Goal: Transaction & Acquisition: Book appointment/travel/reservation

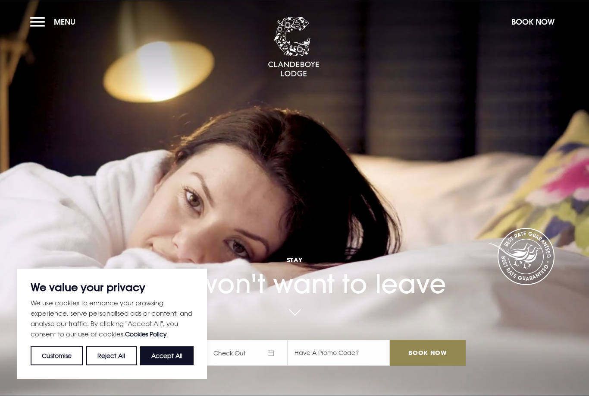
click at [166, 354] on button "Accept All" at bounding box center [166, 355] width 53 height 19
checkbox input "true"
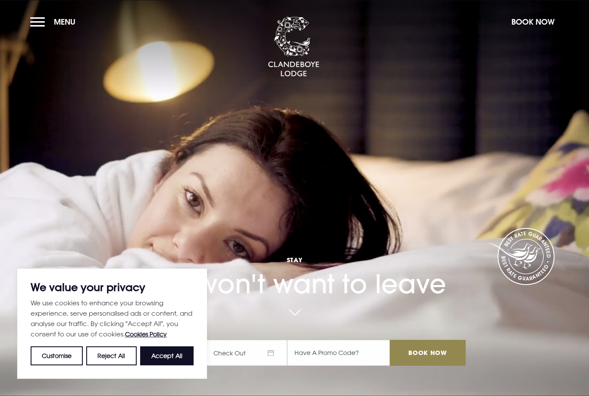
checkbox input "true"
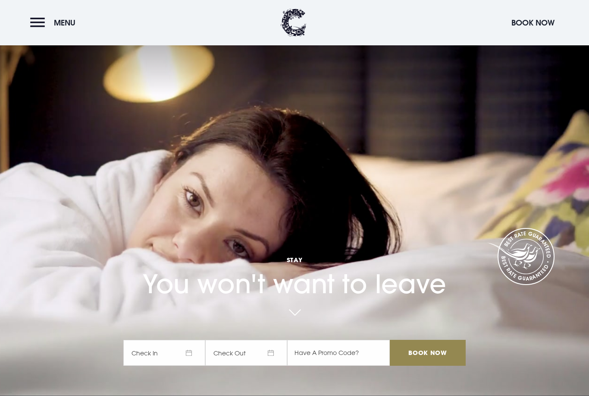
click at [40, 22] on button "Menu" at bounding box center [55, 22] width 50 height 19
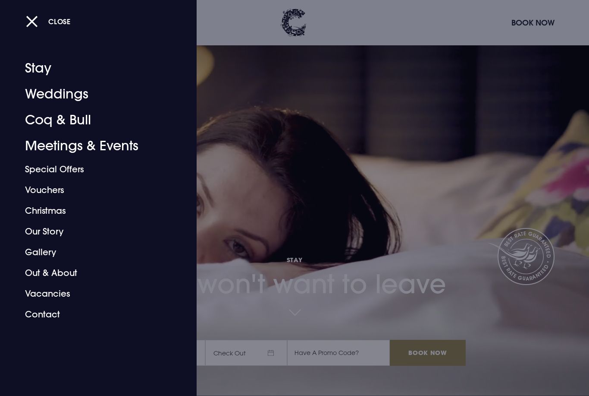
click at [38, 68] on link "Stay" at bounding box center [93, 68] width 136 height 26
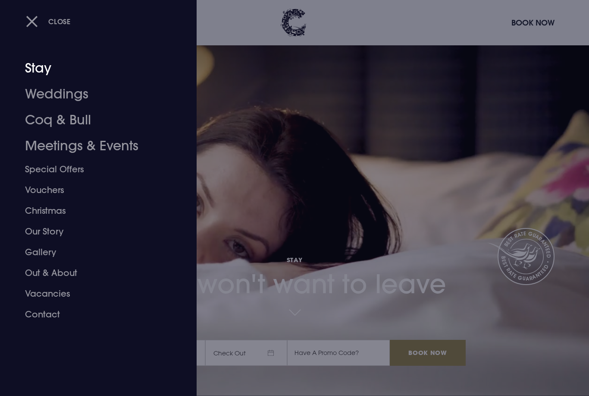
click at [44, 76] on link "Stay" at bounding box center [93, 68] width 136 height 26
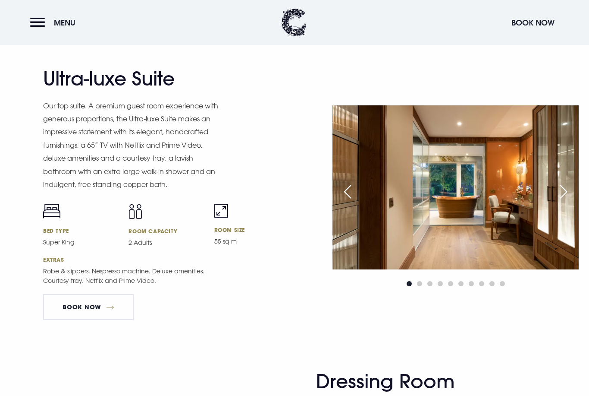
click at [560, 201] on div "Next slide" at bounding box center [564, 191] width 22 height 19
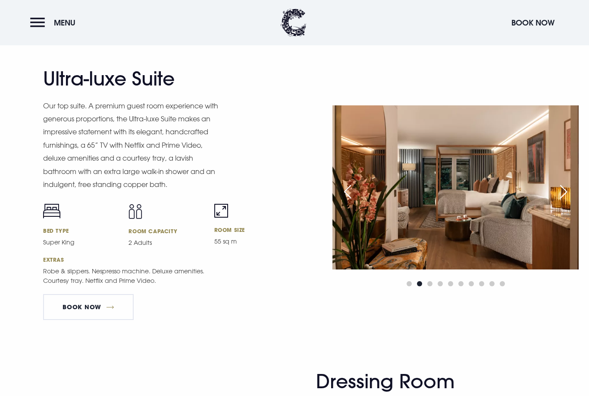
click at [559, 201] on div "Next slide" at bounding box center [564, 191] width 22 height 19
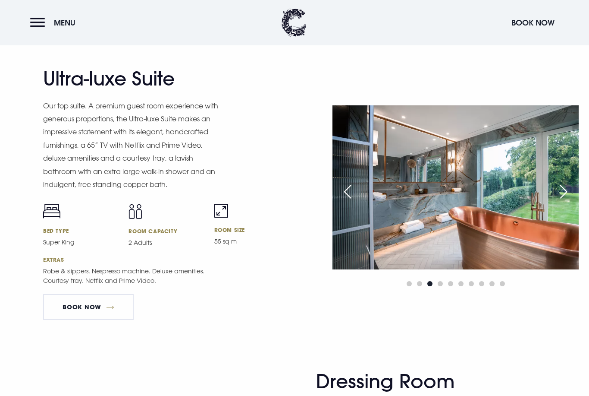
click at [564, 205] on img at bounding box center [456, 187] width 246 height 164
click at [562, 201] on div "Next slide" at bounding box center [564, 191] width 22 height 19
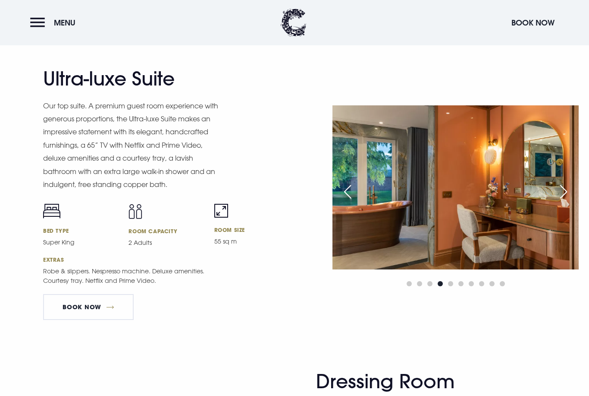
click at [561, 201] on div "Next slide" at bounding box center [564, 191] width 22 height 19
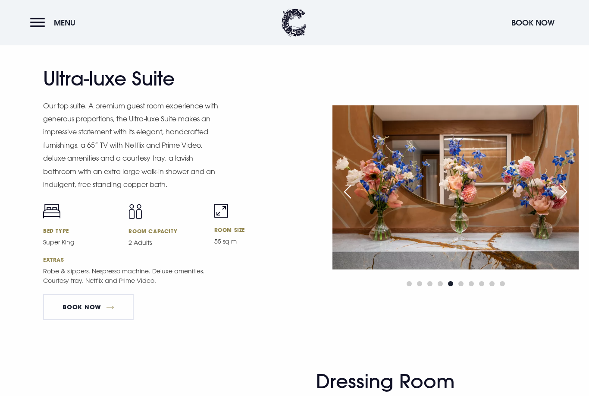
click at [560, 201] on div "Next slide" at bounding box center [564, 191] width 22 height 19
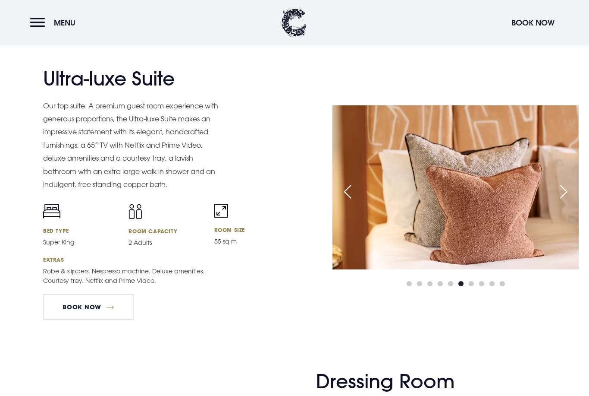
click at [562, 201] on div "Next slide" at bounding box center [564, 191] width 22 height 19
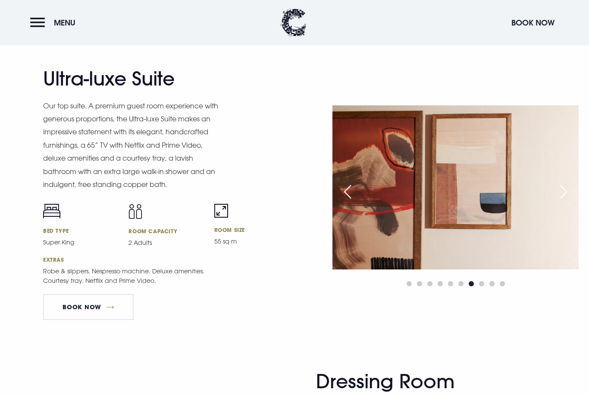
click at [563, 201] on div "Next slide" at bounding box center [564, 191] width 22 height 19
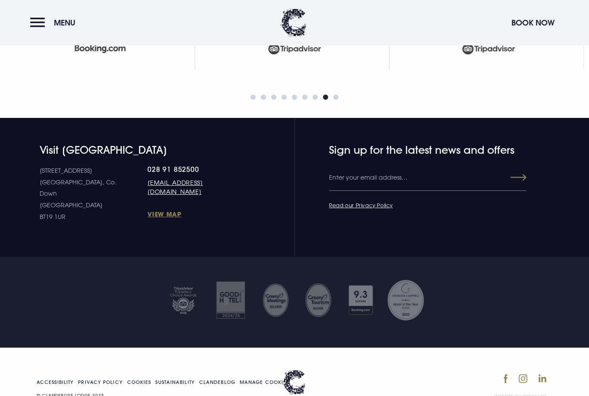
scroll to position [3659, 0]
